Goal: Information Seeking & Learning: Learn about a topic

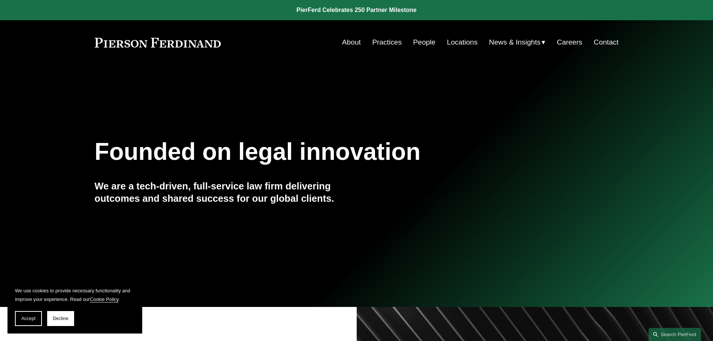
click at [458, 43] on link "Locations" at bounding box center [462, 42] width 31 height 14
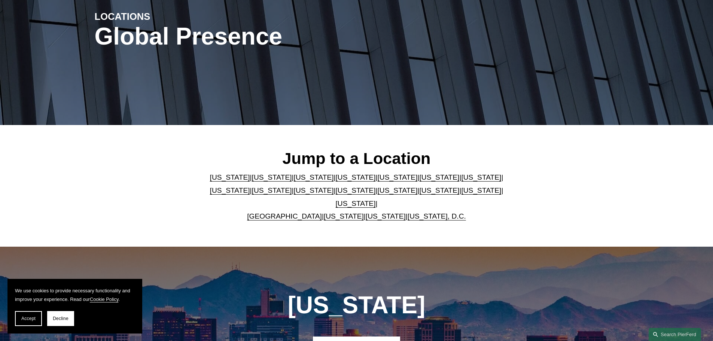
scroll to position [112, 0]
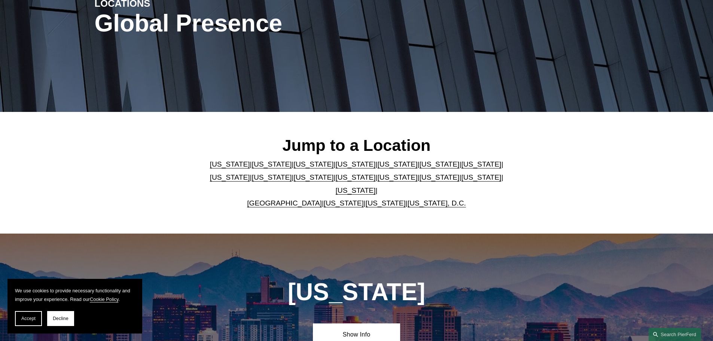
click at [377, 181] on link "North Carolina" at bounding box center [397, 177] width 40 height 8
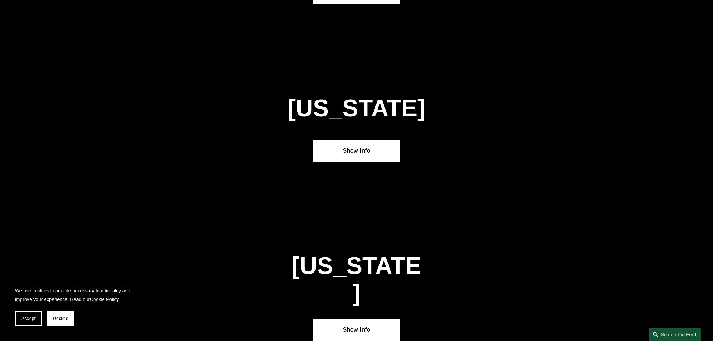
scroll to position [2073, 0]
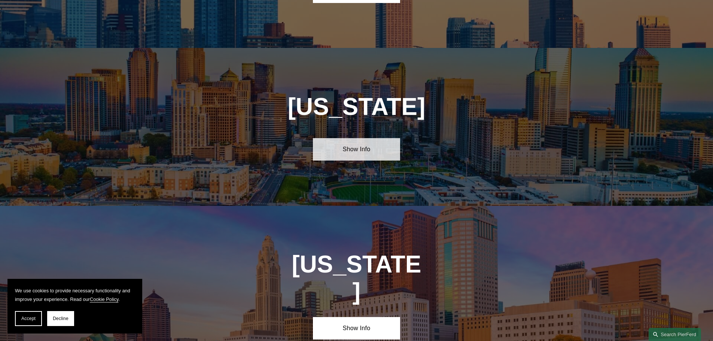
click at [353, 138] on link "Show Info" at bounding box center [356, 149] width 87 height 22
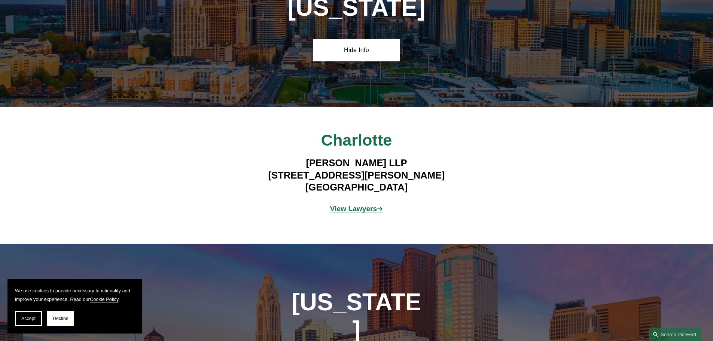
scroll to position [2185, 0]
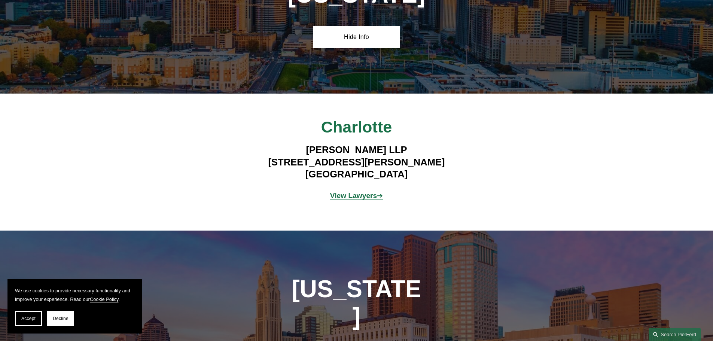
click at [352, 192] on strong "View Lawyers" at bounding box center [353, 196] width 47 height 8
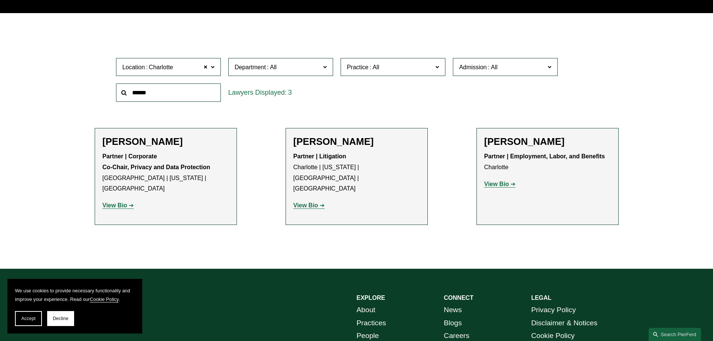
scroll to position [224, 0]
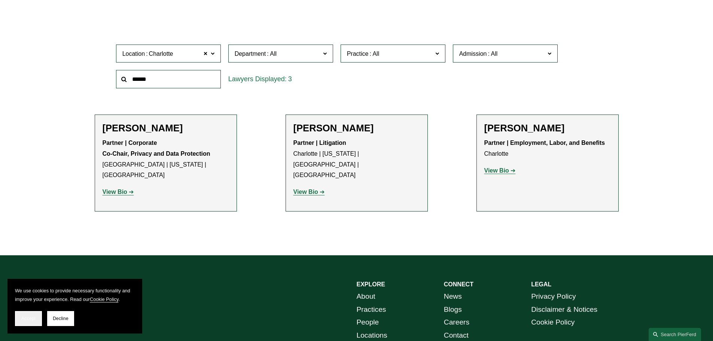
click at [32, 320] on span "Accept" at bounding box center [28, 318] width 14 height 5
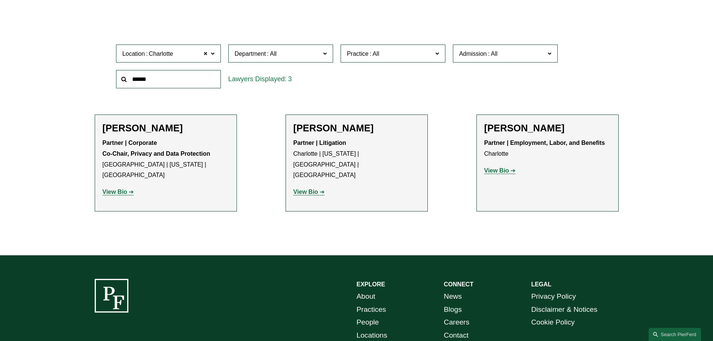
click at [116, 189] on strong "View Bio" at bounding box center [114, 192] width 25 height 6
click at [305, 189] on strong "View Bio" at bounding box center [305, 192] width 25 height 6
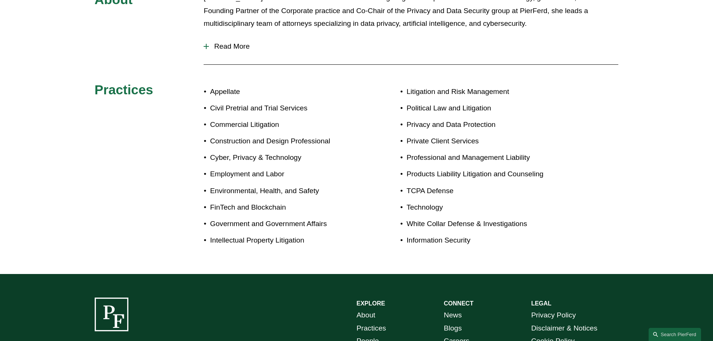
scroll to position [411, 0]
click at [205, 43] on div at bounding box center [205, 45] width 5 height 5
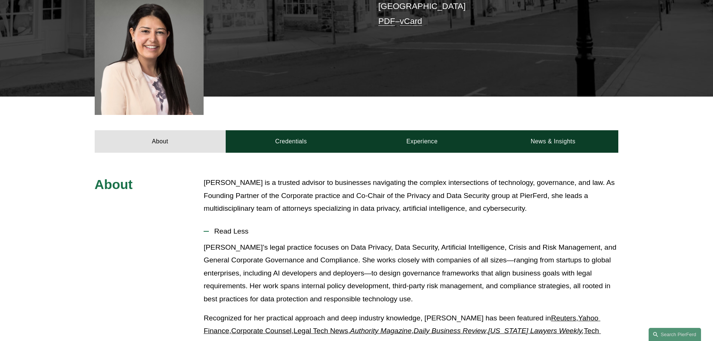
scroll to position [224, 0]
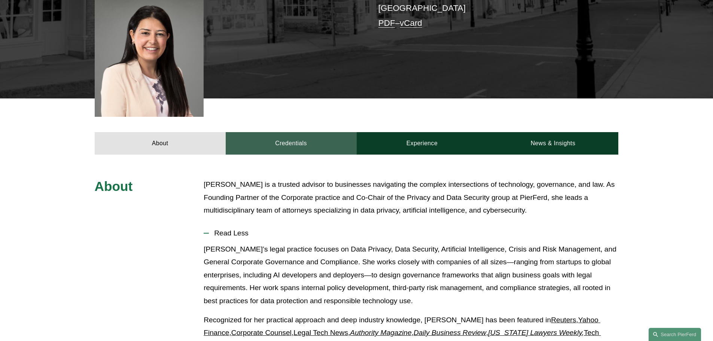
click at [295, 133] on link "Credentials" at bounding box center [291, 143] width 131 height 22
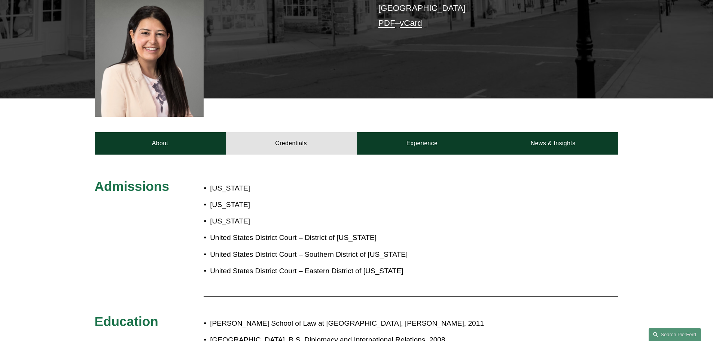
scroll to position [187, 0]
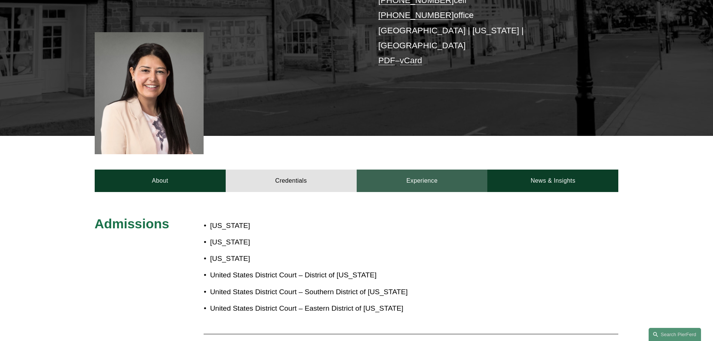
click at [405, 171] on link "Experience" at bounding box center [421, 180] width 131 height 22
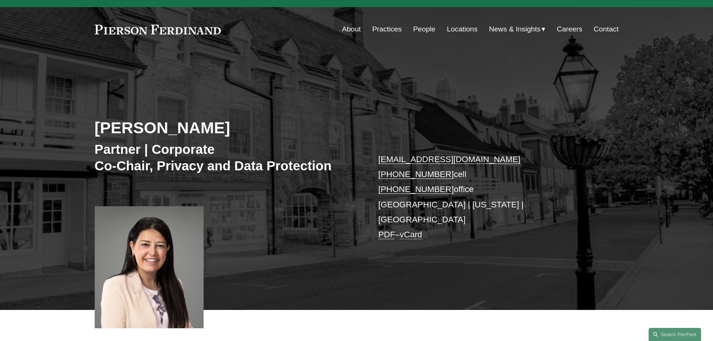
scroll to position [0, 0]
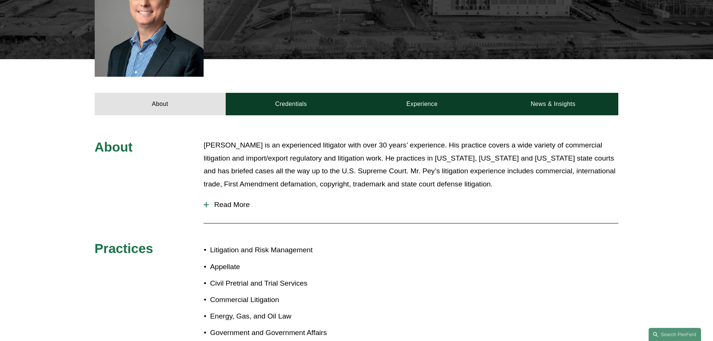
scroll to position [262, 0]
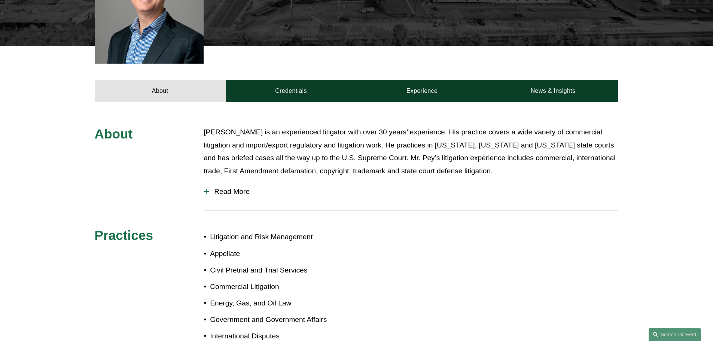
click at [216, 187] on span "Read More" at bounding box center [413, 191] width 409 height 8
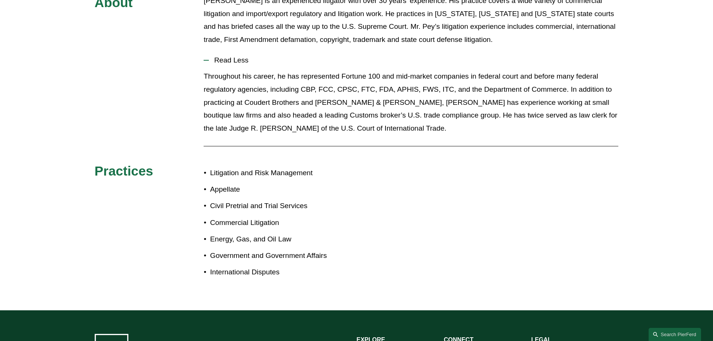
scroll to position [299, 0]
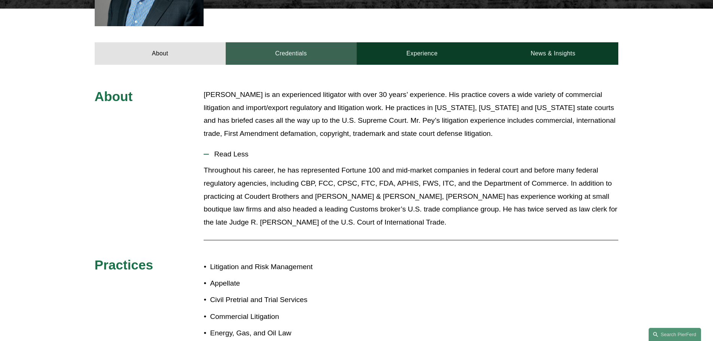
click at [288, 47] on link "Credentials" at bounding box center [291, 53] width 131 height 22
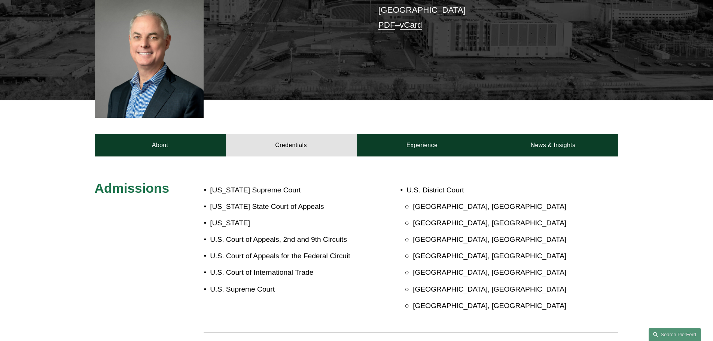
scroll to position [187, 0]
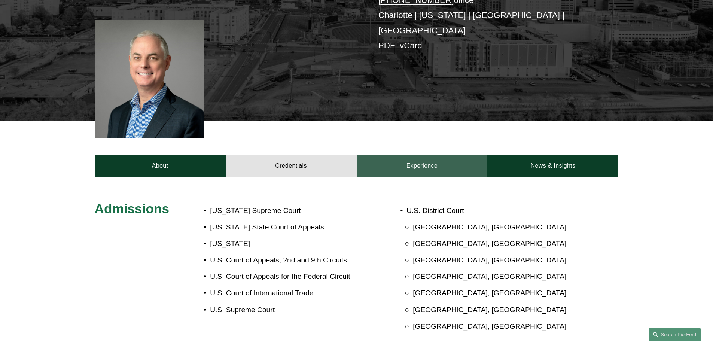
click at [411, 159] on link "Experience" at bounding box center [421, 165] width 131 height 22
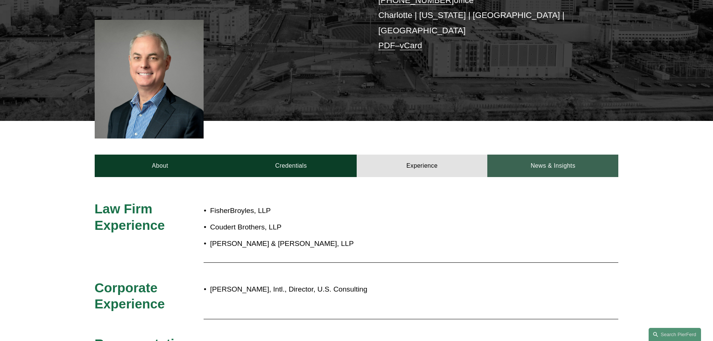
click at [546, 162] on link "News & Insights" at bounding box center [552, 165] width 131 height 22
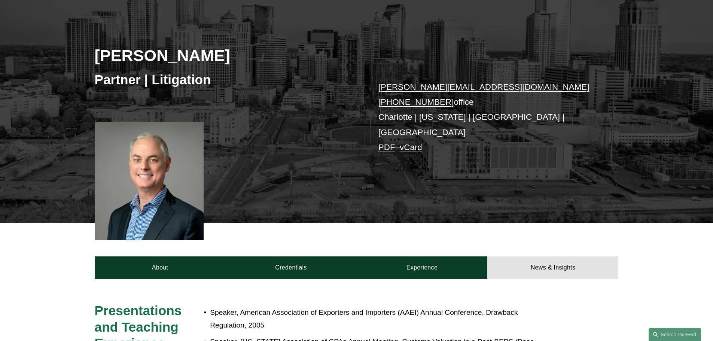
scroll to position [0, 0]
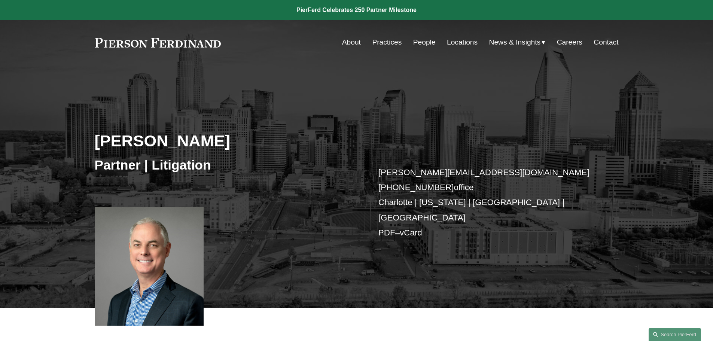
click at [564, 44] on link "Careers" at bounding box center [569, 42] width 25 height 14
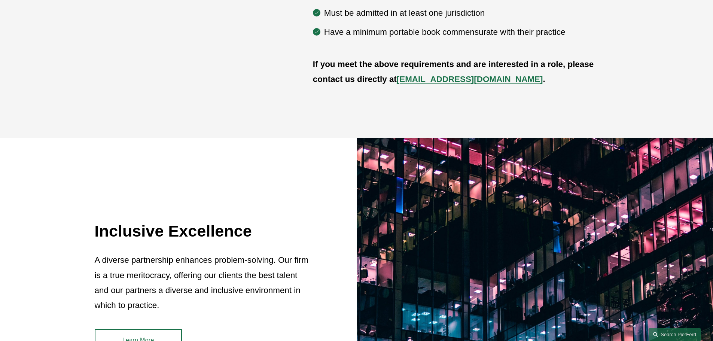
scroll to position [486, 0]
